Goal: Navigation & Orientation: Find specific page/section

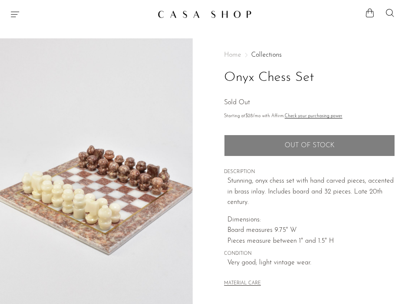
click at [223, 13] on img at bounding box center [204, 14] width 94 height 8
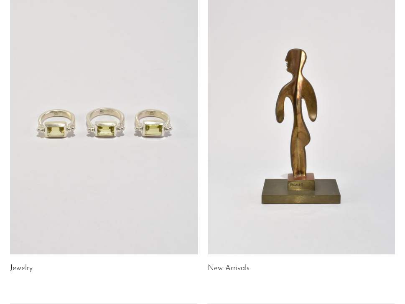
scroll to position [78, 0]
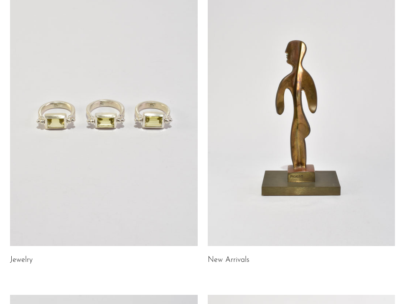
click at [238, 258] on link "New Arrivals" at bounding box center [229, 261] width 42 height 8
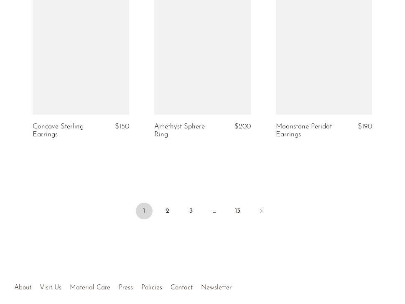
scroll to position [2119, 0]
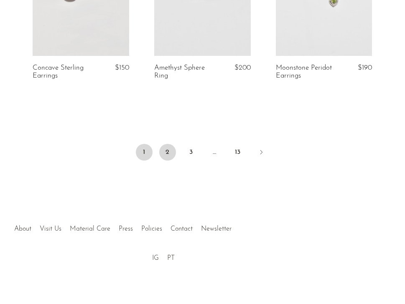
click at [167, 154] on link "2" at bounding box center [167, 152] width 17 height 17
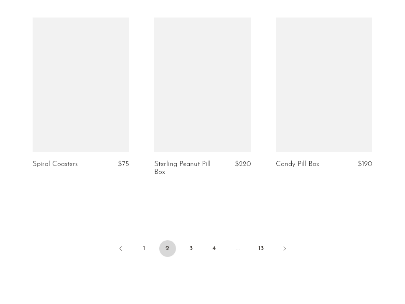
scroll to position [2028, 0]
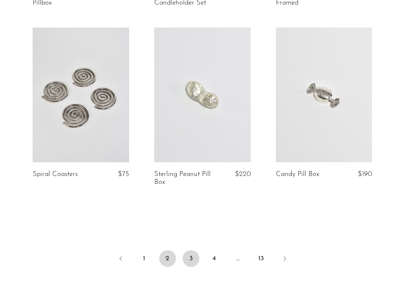
click at [192, 258] on link "3" at bounding box center [190, 259] width 17 height 17
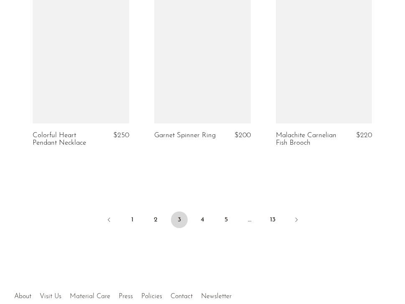
scroll to position [2106, 0]
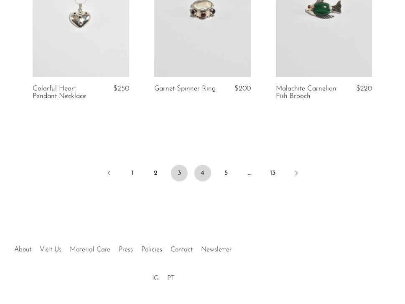
click at [204, 173] on link "4" at bounding box center [202, 173] width 17 height 17
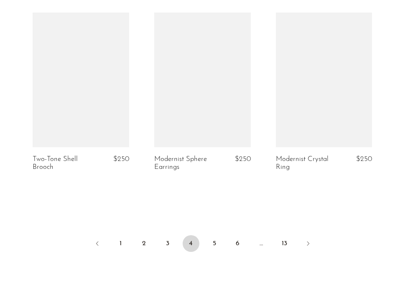
scroll to position [2048, 0]
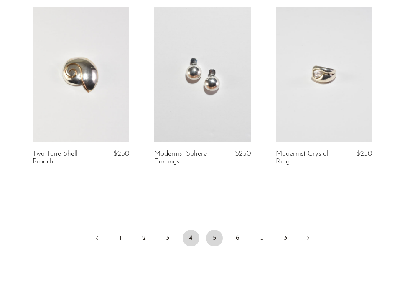
click at [213, 242] on link "5" at bounding box center [214, 238] width 17 height 17
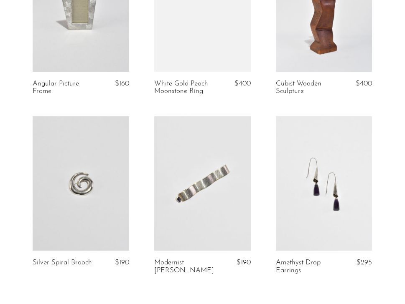
scroll to position [2020, 0]
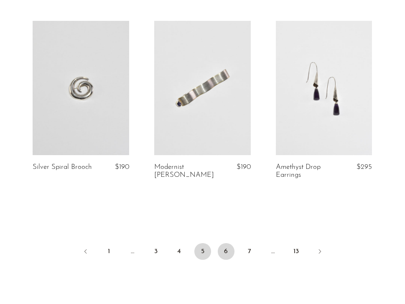
click at [230, 245] on link "6" at bounding box center [226, 251] width 17 height 17
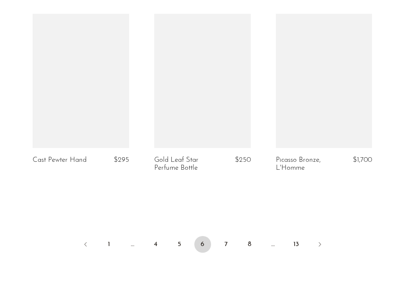
scroll to position [2030, 0]
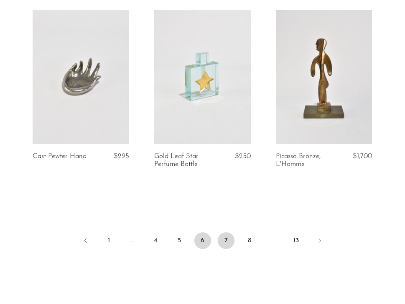
click at [223, 237] on link "7" at bounding box center [226, 241] width 17 height 17
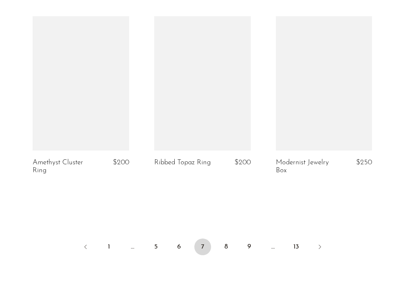
scroll to position [2045, 0]
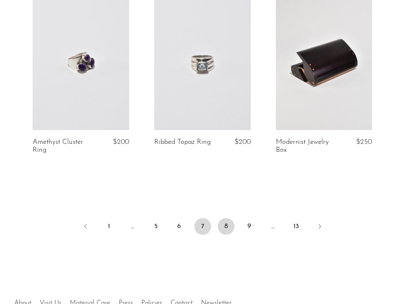
click at [218, 223] on link "8" at bounding box center [226, 226] width 17 height 17
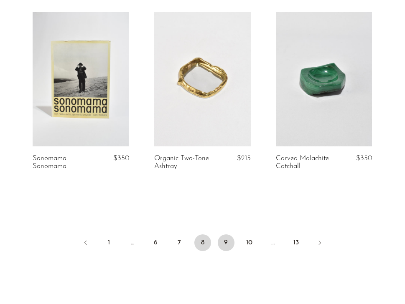
scroll to position [2023, 0]
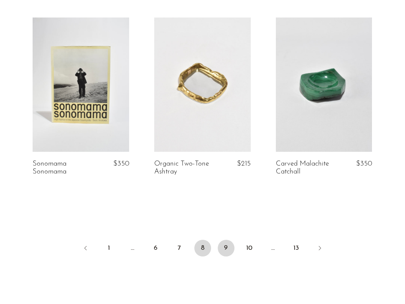
click at [230, 240] on link "9" at bounding box center [226, 248] width 17 height 17
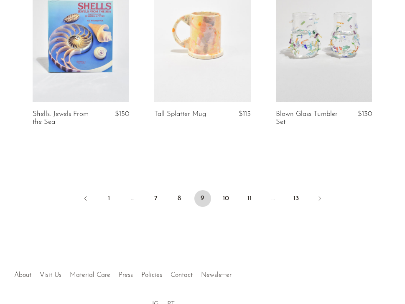
scroll to position [2111, 0]
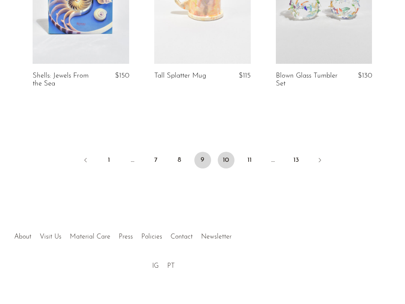
click at [225, 154] on link "10" at bounding box center [226, 160] width 17 height 17
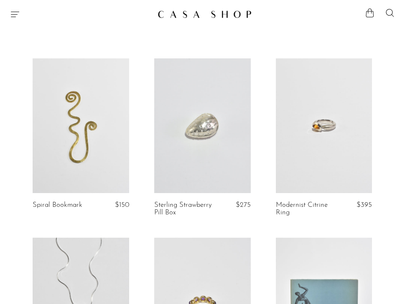
click at [15, 13] on icon "Menu" at bounding box center [15, 14] width 10 height 10
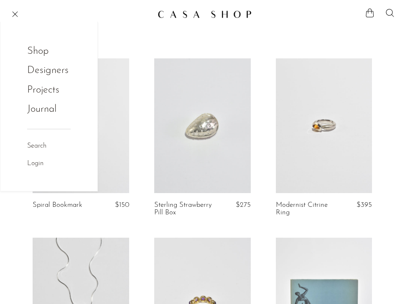
click at [42, 49] on link "Shop" at bounding box center [43, 51] width 33 height 16
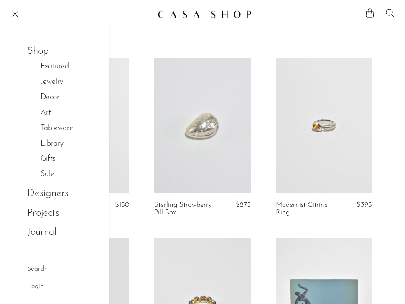
click at [51, 102] on link "Decor" at bounding box center [54, 98] width 28 height 12
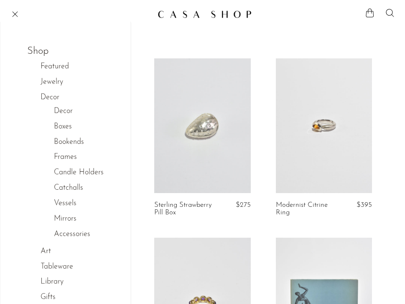
click at [72, 234] on link "Accessories" at bounding box center [72, 235] width 36 height 12
